Goal: Check status: Check status

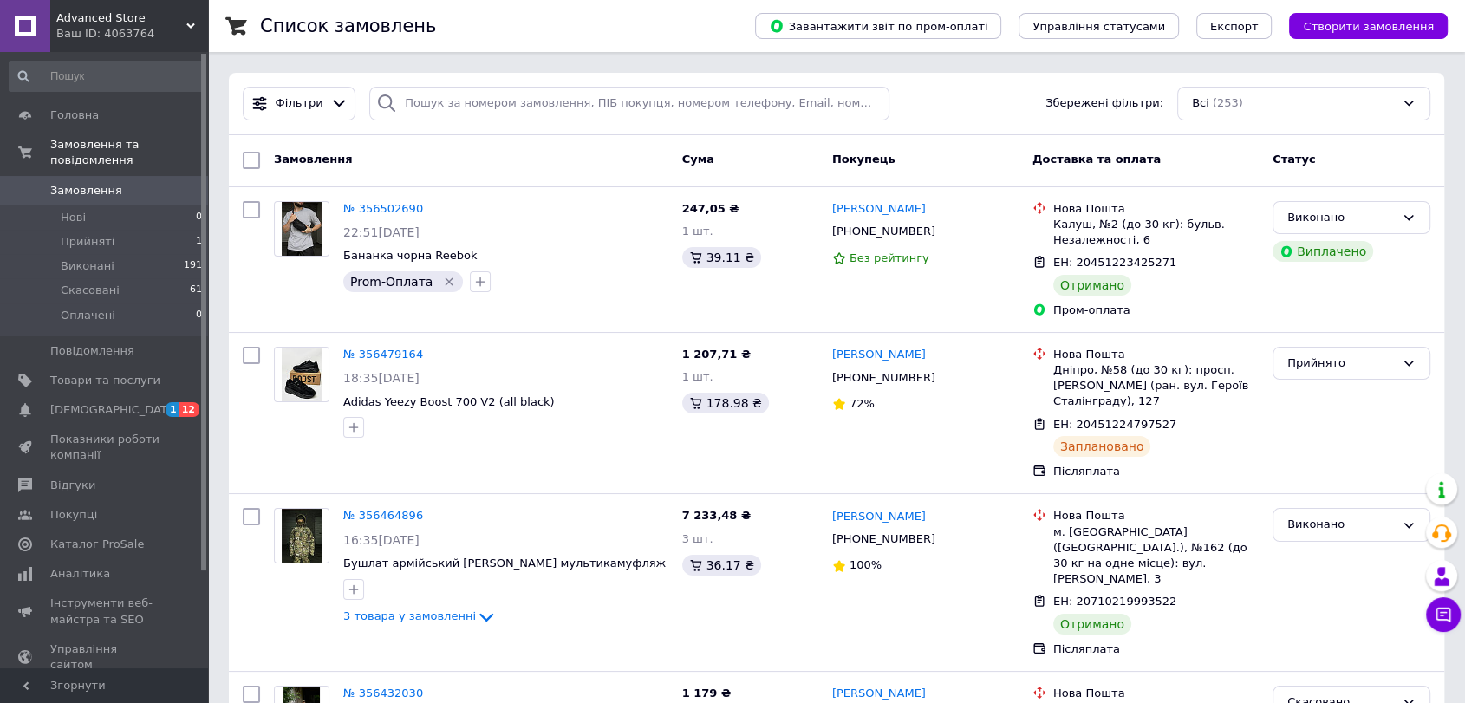
click at [370, 206] on link "№ 356502690" at bounding box center [383, 208] width 80 height 13
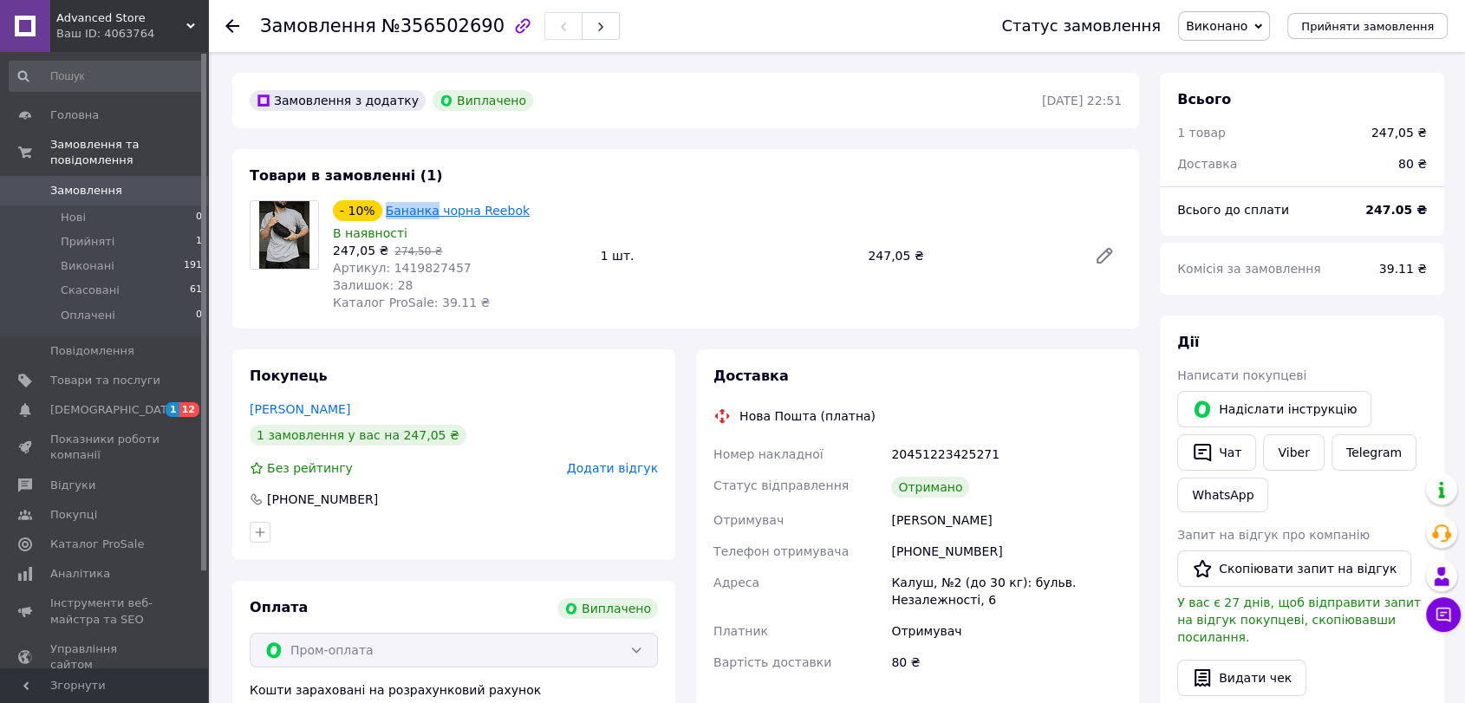
drag, startPoint x: 376, startPoint y: 207, endPoint x: 425, endPoint y: 205, distance: 49.5
click at [425, 205] on div "- 10% Бананка чорна Reebok" at bounding box center [459, 210] width 257 height 24
copy div "Бананка"
click at [1387, 211] on b "247.05 ₴" at bounding box center [1396, 210] width 62 height 14
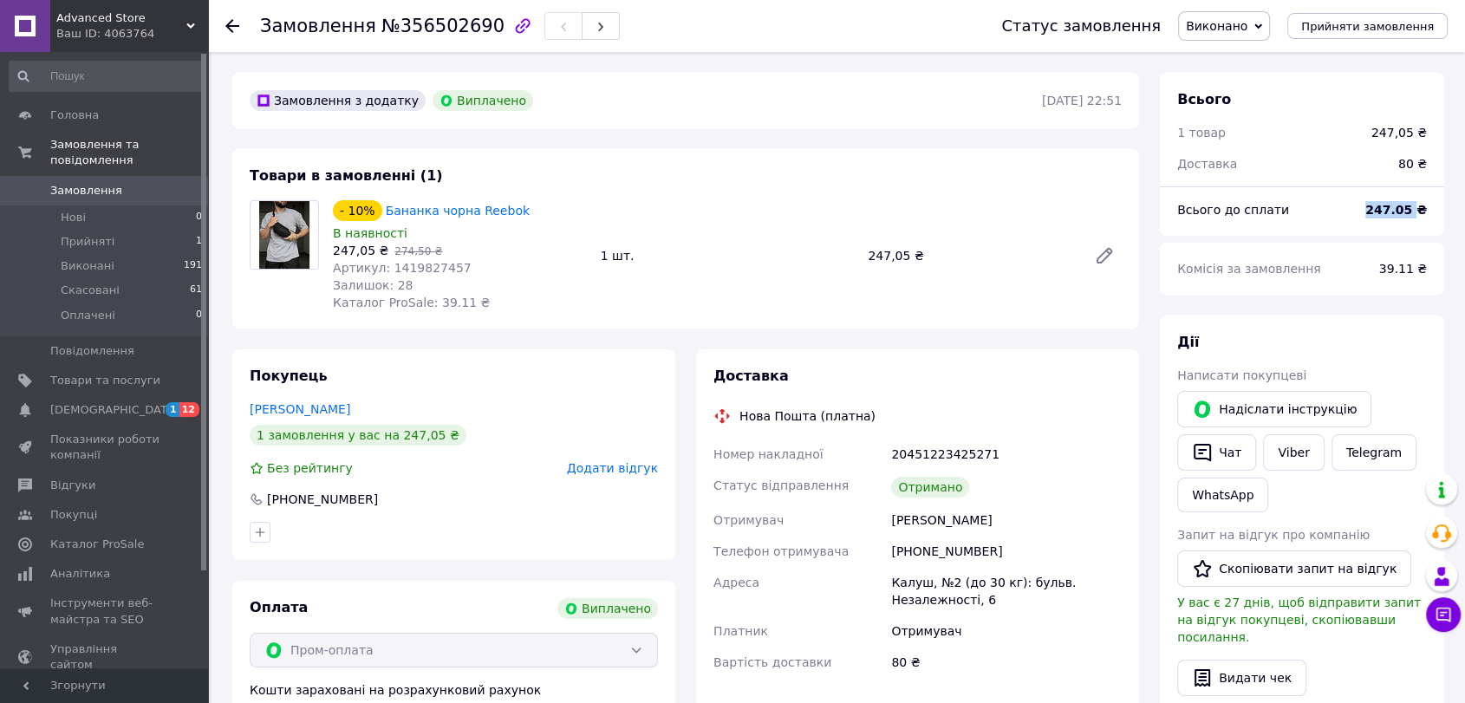
copy b "247.05"
click at [1373, 244] on div "Комісія за замовлення 39.11 ₴" at bounding box center [1301, 269] width 284 height 52
